Goal: Find contact information: Find contact information

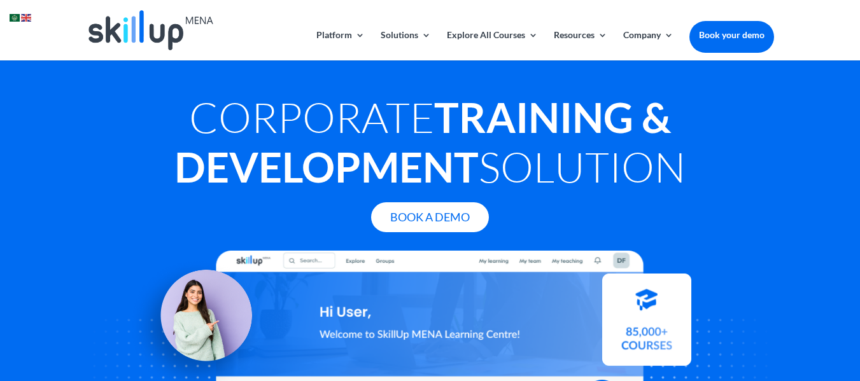
click at [16, 20] on img at bounding box center [15, 18] width 10 height 8
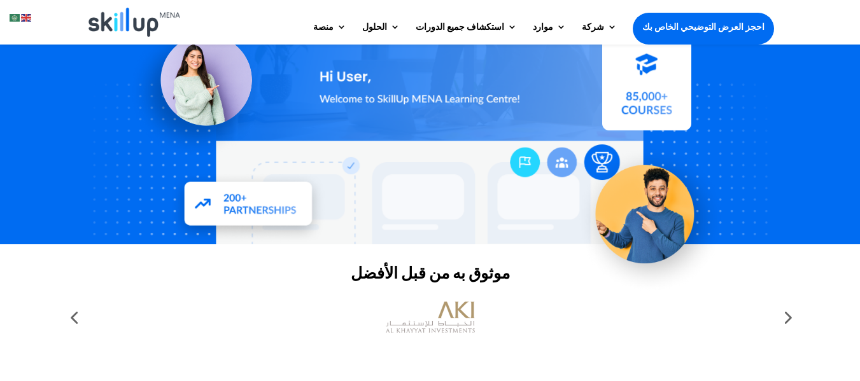
scroll to position [191, 0]
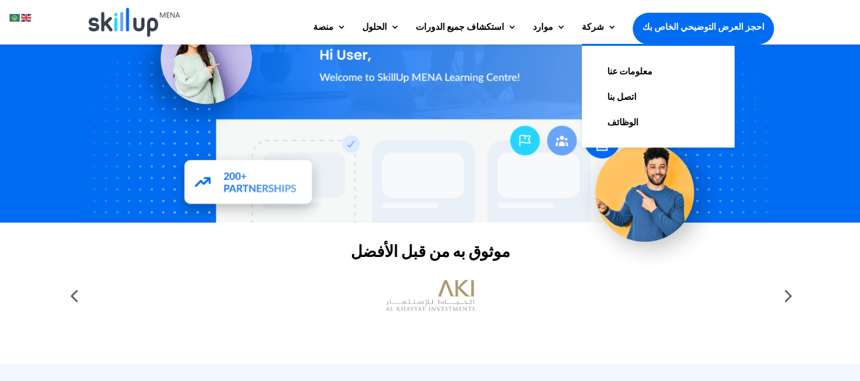
click at [636, 94] on font "اتصل بنا" at bounding box center [621, 96] width 29 height 11
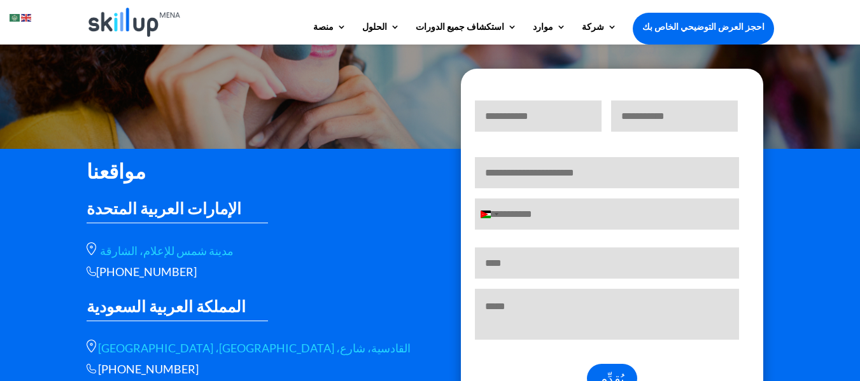
scroll to position [191, 0]
